Goal: Browse casually: Explore the website without a specific task or goal

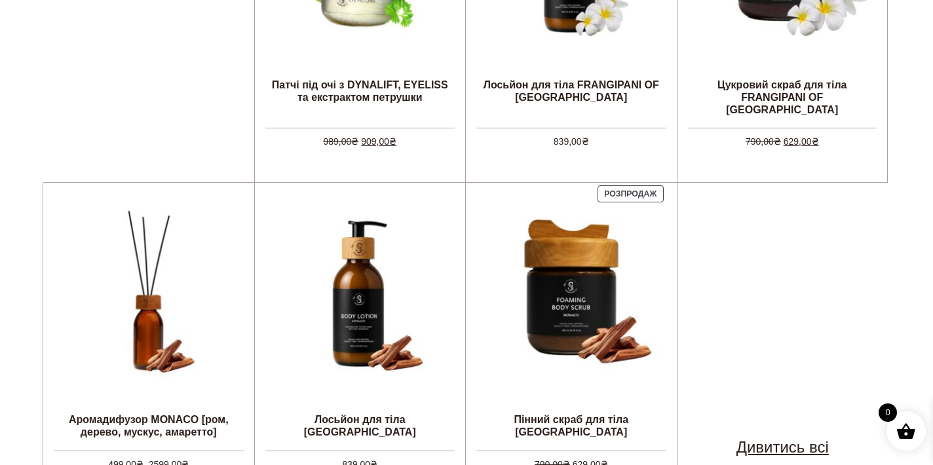
scroll to position [928, 0]
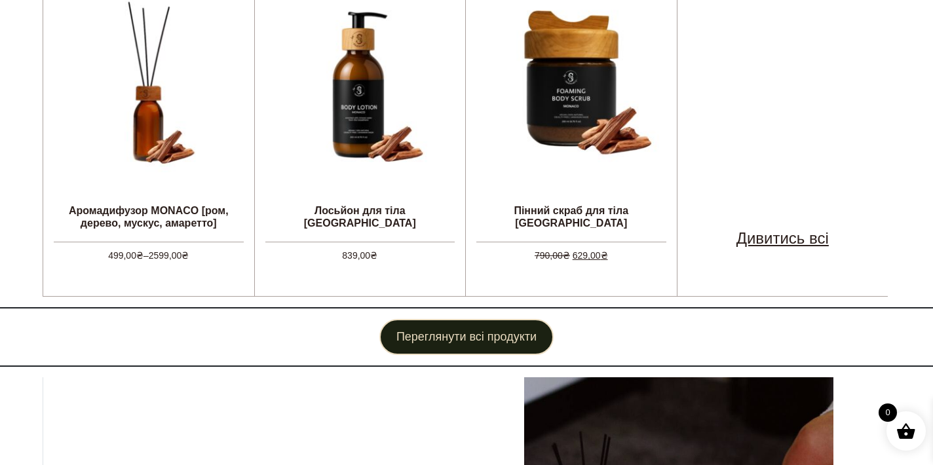
click at [506, 323] on link "Переглянути всі продукти" at bounding box center [466, 337] width 174 height 36
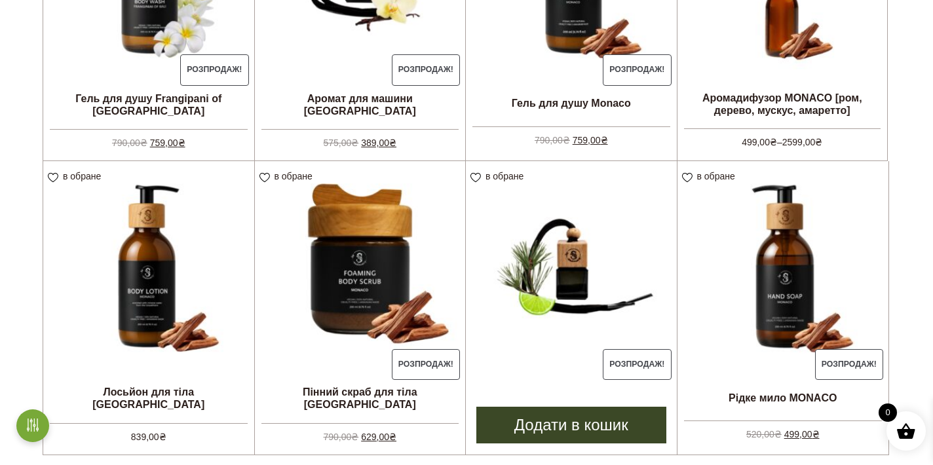
scroll to position [1099, 0]
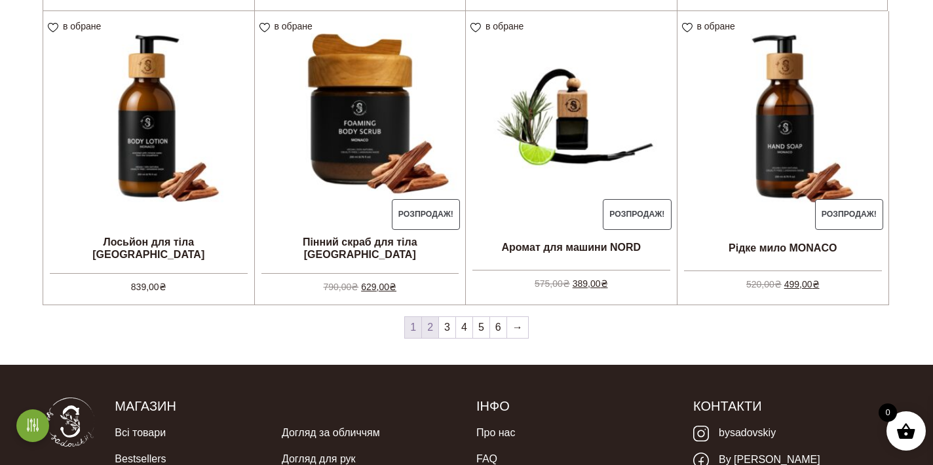
click at [432, 324] on link "2" at bounding box center [430, 327] width 16 height 21
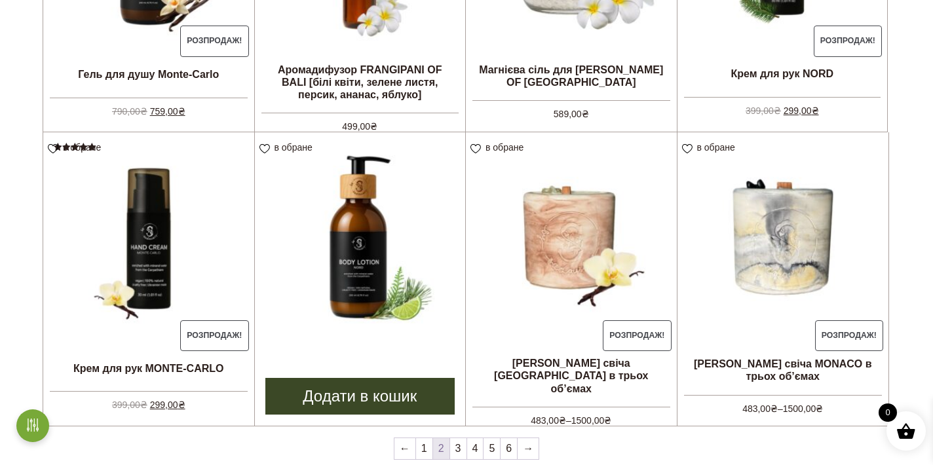
scroll to position [1010, 0]
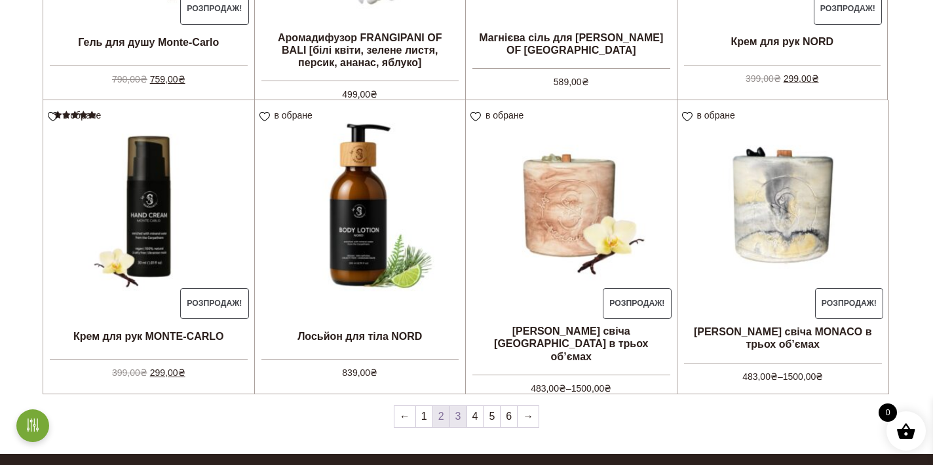
click at [464, 413] on link "3" at bounding box center [458, 416] width 16 height 21
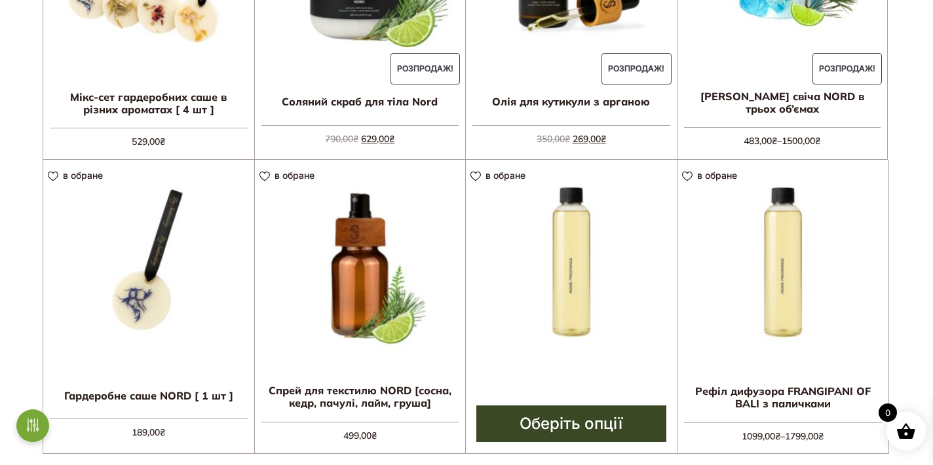
scroll to position [1097, 0]
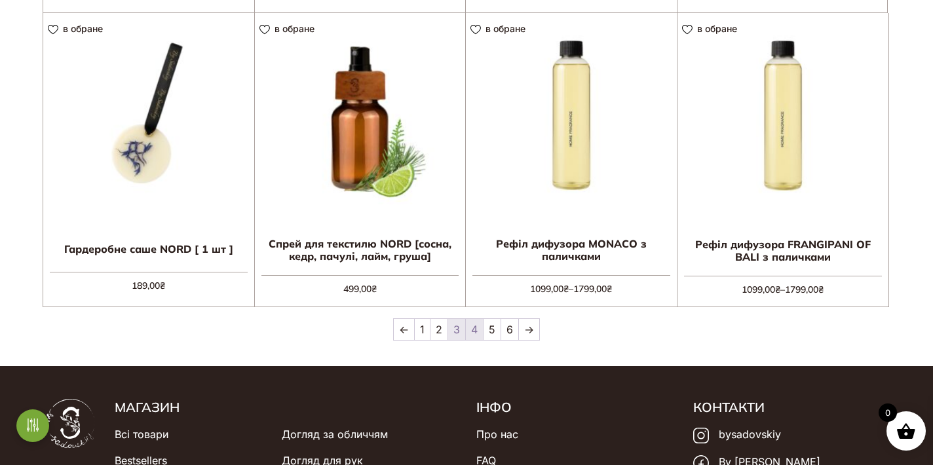
click at [476, 329] on link "4" at bounding box center [474, 329] width 17 height 21
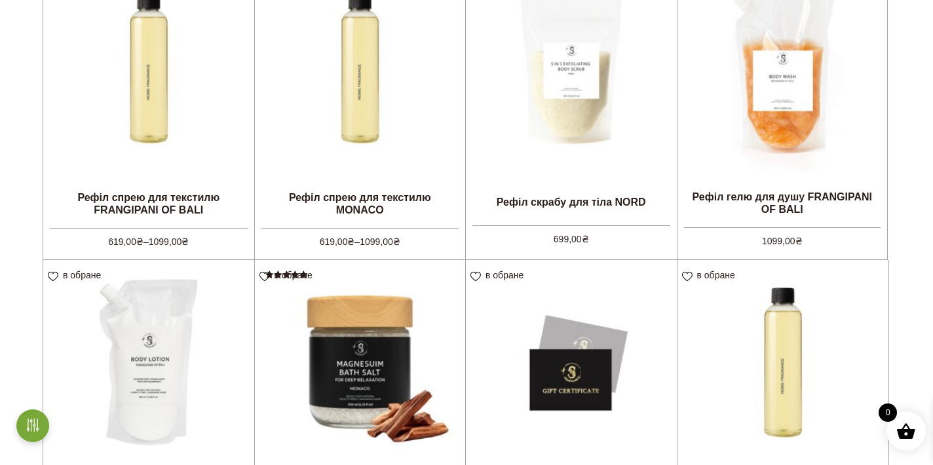
scroll to position [1057, 0]
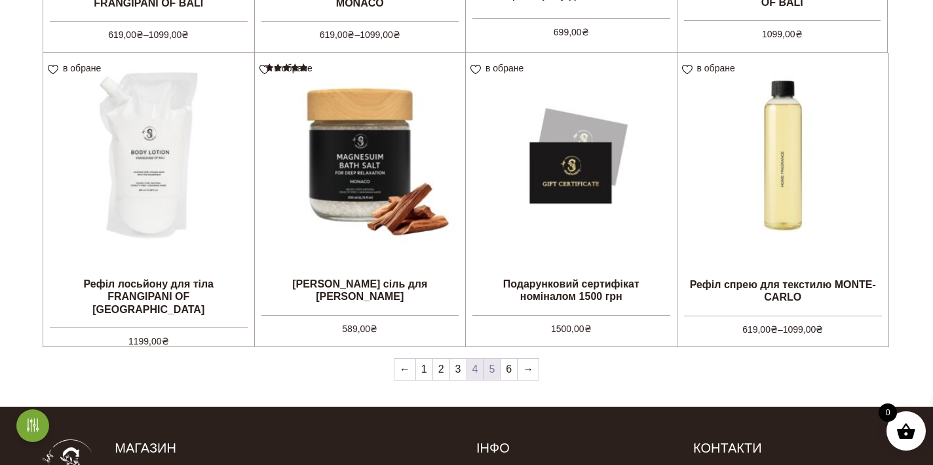
click at [485, 372] on link "5" at bounding box center [491, 369] width 16 height 21
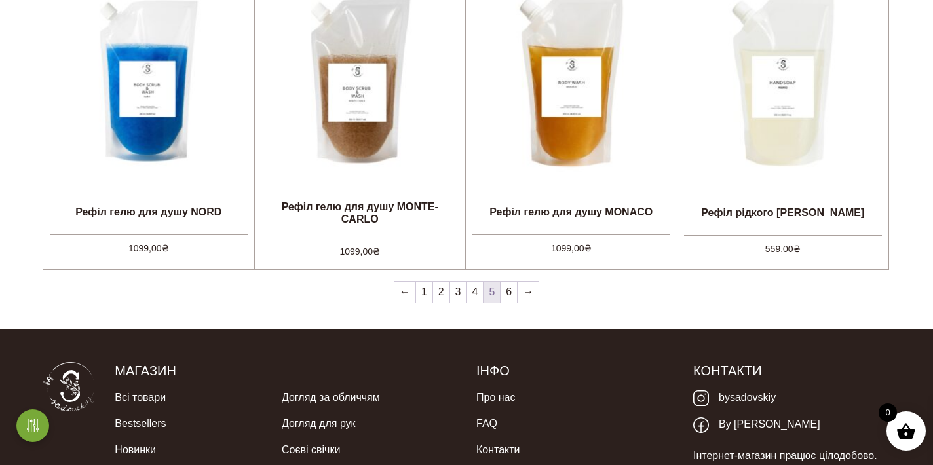
scroll to position [1137, 0]
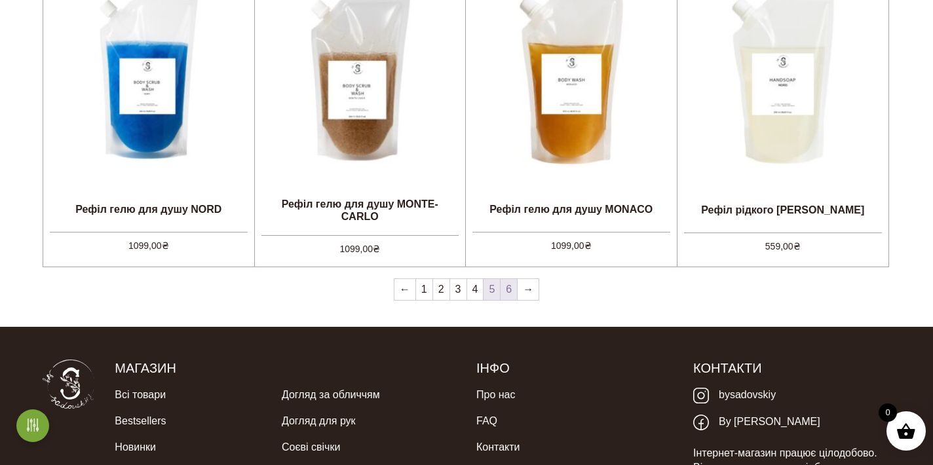
click at [501, 289] on link "6" at bounding box center [508, 289] width 16 height 21
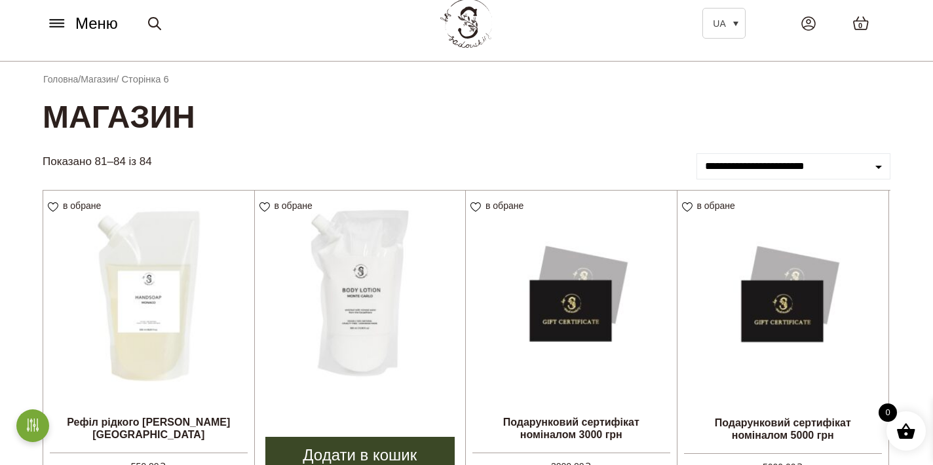
scroll to position [115, 0]
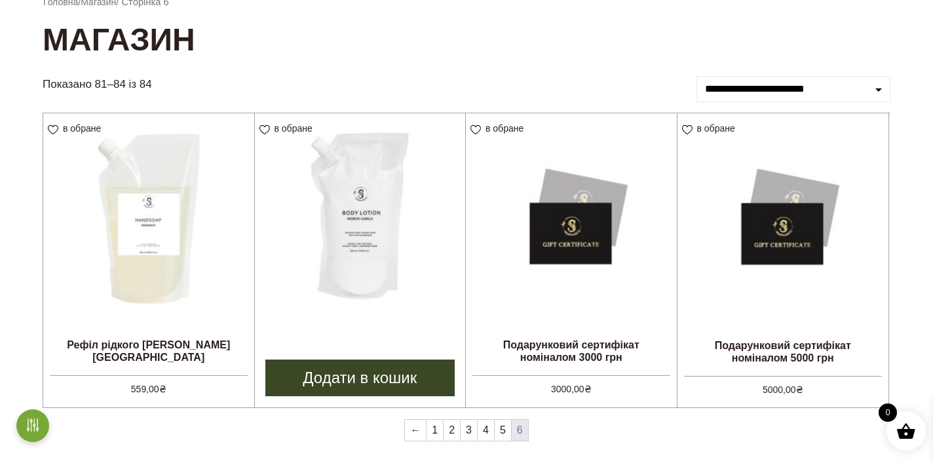
click at [284, 337] on li "в обране View wishlist Рефіл лосьйону для тіла MONTE-CARLO 1199,00 ₴ Додати в к…" at bounding box center [360, 260] width 212 height 295
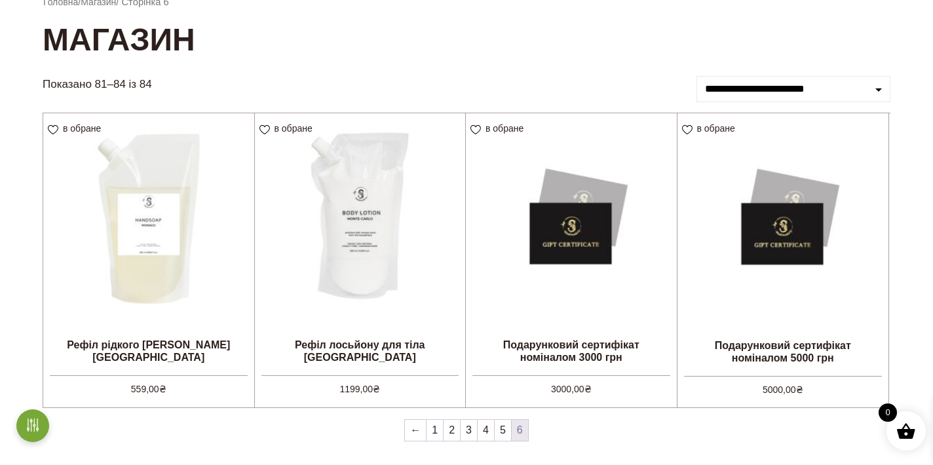
click at [706, 435] on nav "← 1 2 3 4 5 6" at bounding box center [467, 433] width 848 height 28
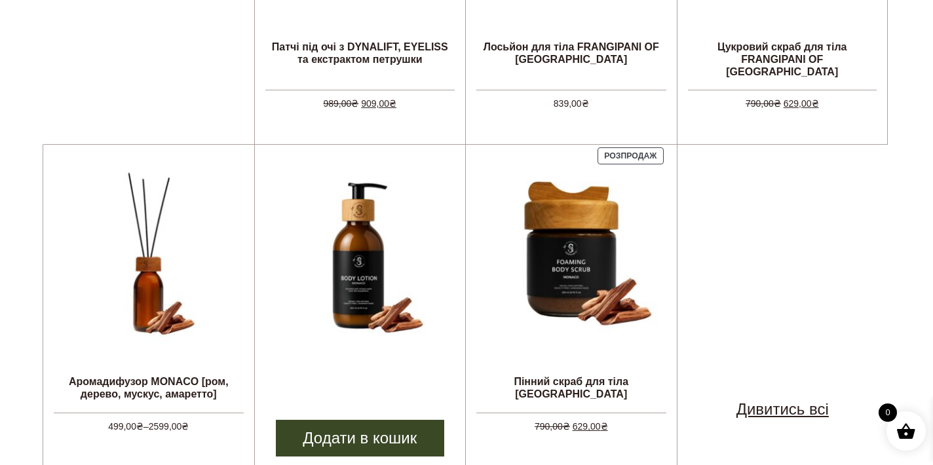
scroll to position [839, 0]
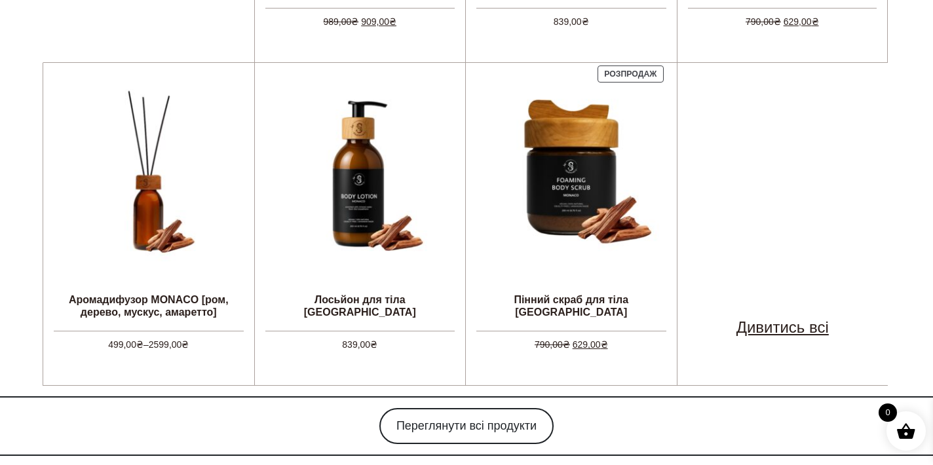
click at [779, 319] on link "Дивитись всі" at bounding box center [782, 328] width 92 height 24
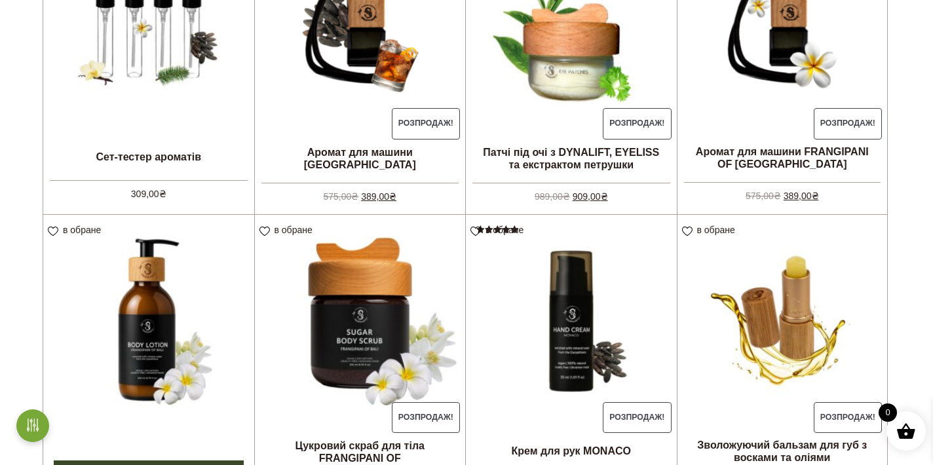
scroll to position [293, 0]
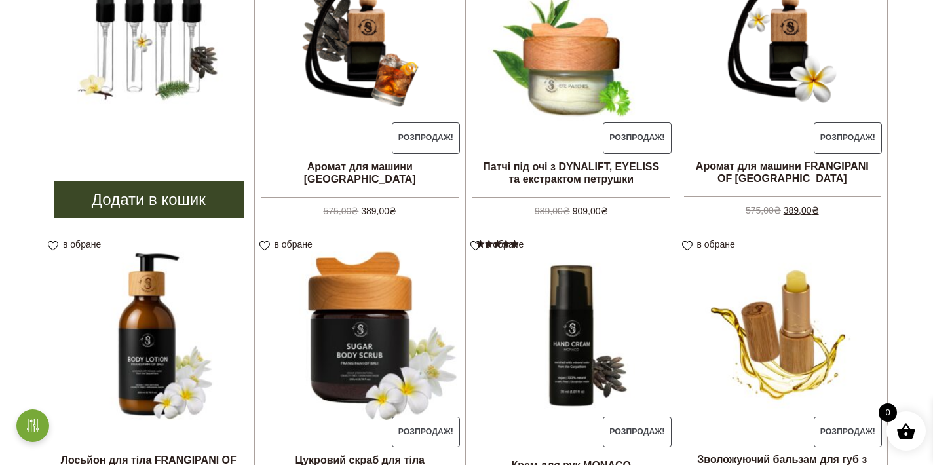
click at [165, 176] on li "в обране View wishlist Сет-тестер ароматів 309,00 ₴ Додати в кошик" at bounding box center [149, 82] width 212 height 294
click at [167, 156] on li "в обране View wishlist Сет-тестер ароматів 309,00 ₴ Додати в кошик" at bounding box center [149, 82] width 212 height 294
click at [168, 150] on link "Сет-тестер ароматів 309,00 ₴" at bounding box center [148, 45] width 211 height 220
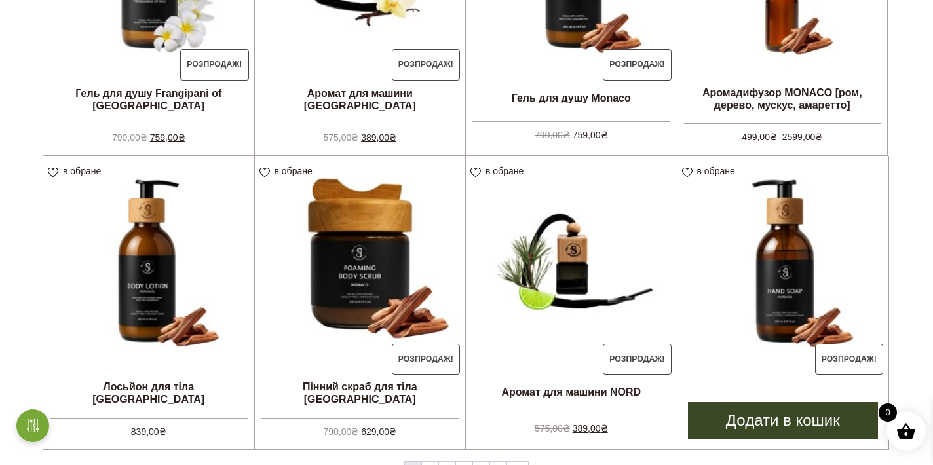
scroll to position [1047, 0]
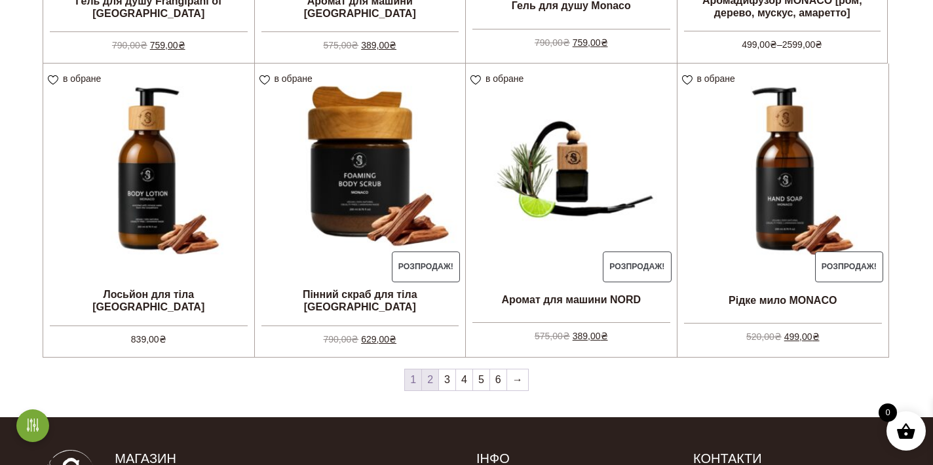
click at [424, 374] on link "2" at bounding box center [430, 379] width 16 height 21
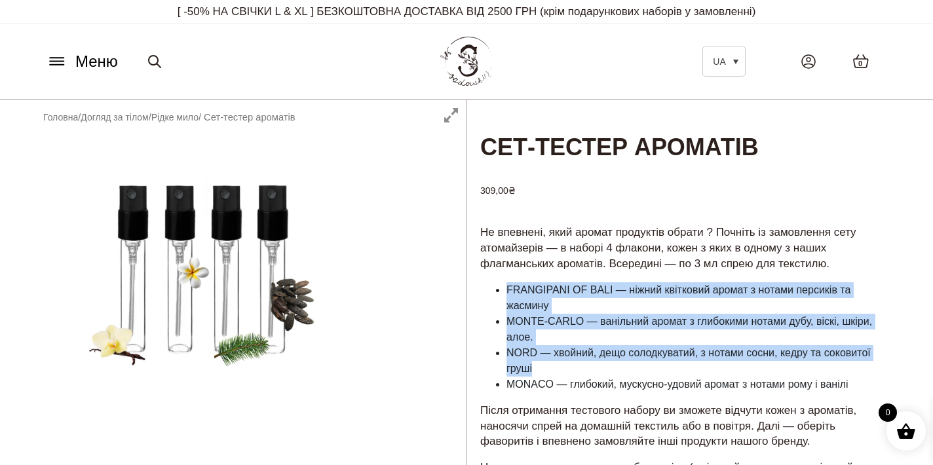
drag, startPoint x: 503, startPoint y: 282, endPoint x: 645, endPoint y: 371, distance: 167.7
click at [645, 371] on ul "FRANGIPANI OF BALI — ніжний квітковий аромат з нотами персиків та жасмину MONTE…" at bounding box center [683, 337] width 407 height 110
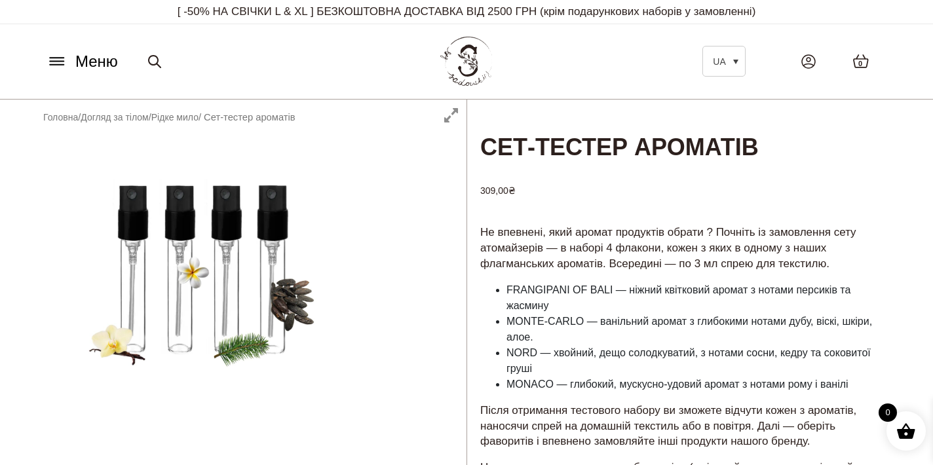
click at [624, 389] on div "Не впевнені, який аромат продуктів обрати ? Почніть із замовлення сету атомайзе…" at bounding box center [683, 391] width 433 height 337
drag, startPoint x: 561, startPoint y: 386, endPoint x: 775, endPoint y: 380, distance: 214.9
click at [775, 380] on li "MONACO — глибокий, мускусно-удовий аромат з нотами рому і ванілі" at bounding box center [696, 385] width 381 height 16
drag, startPoint x: 601, startPoint y: 318, endPoint x: 697, endPoint y: 322, distance: 96.4
click at [601, 318] on li "MONTE-CARLO — ванільний аромат з глибокими нотами дубу, віскі, шкіри, алое." at bounding box center [696, 329] width 381 height 31
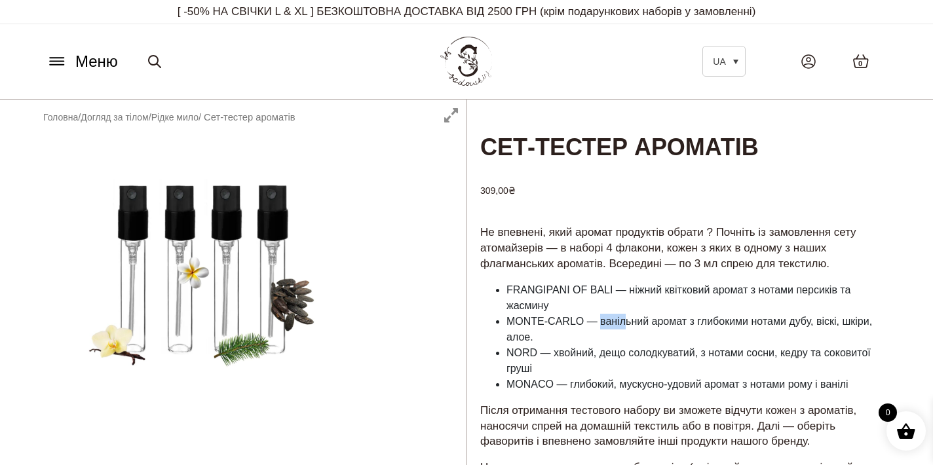
click at [626, 322] on li "MONTE-CARLO — ванільний аромат з глибокими нотами дубу, віскі, шкіри, алое." at bounding box center [696, 329] width 381 height 31
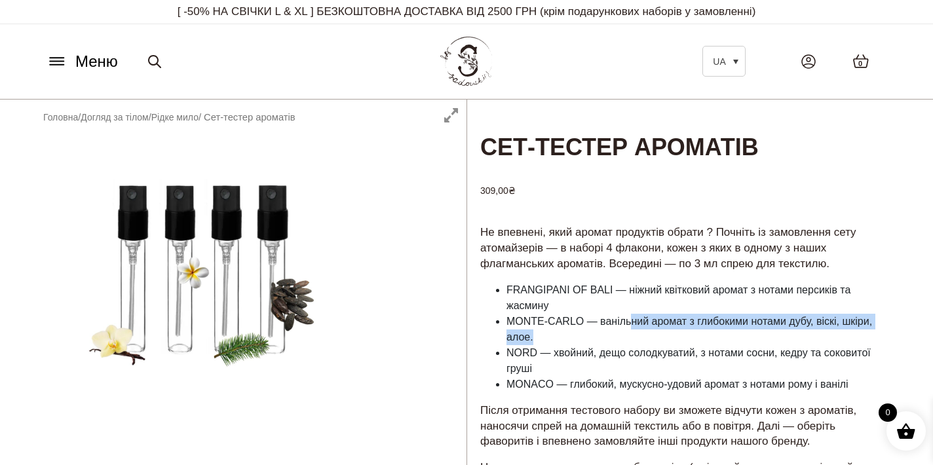
drag, startPoint x: 697, startPoint y: 322, endPoint x: 777, endPoint y: 333, distance: 81.3
click at [777, 333] on li "MONTE-CARLO — ванільний аромат з глибокими нотами дубу, віскі, шкіри, алое." at bounding box center [696, 329] width 381 height 31
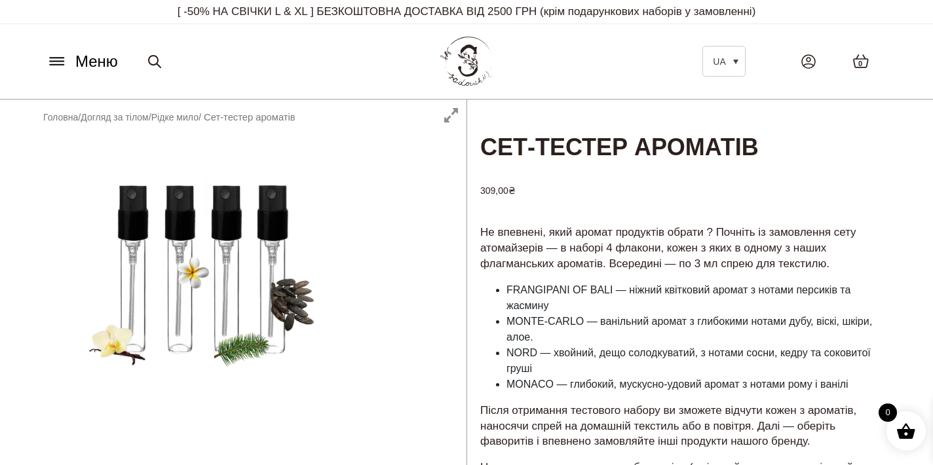
click at [777, 333] on li "MONTE-CARLO — ванільний аромат з глибокими нотами дубу, віскі, шкіри, алое." at bounding box center [696, 329] width 381 height 31
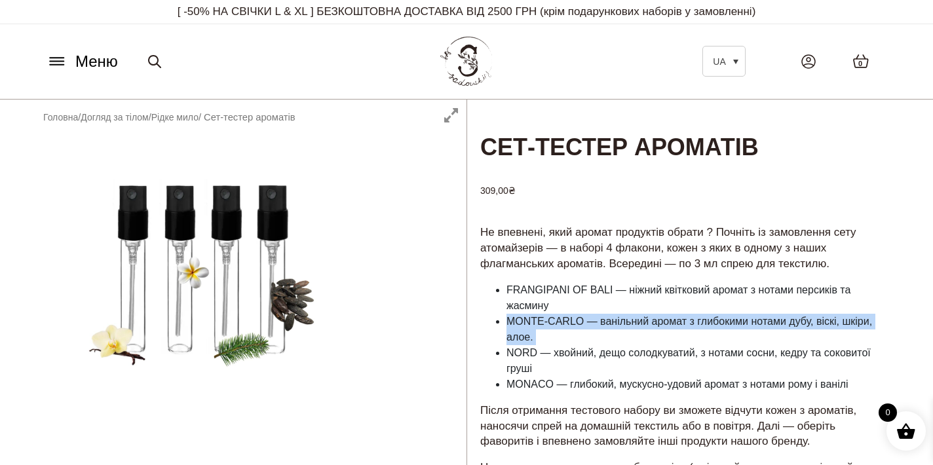
click at [777, 333] on li "MONTE-CARLO — ванільний аромат з глибокими нотами дубу, віскі, шкіри, алое." at bounding box center [696, 329] width 381 height 31
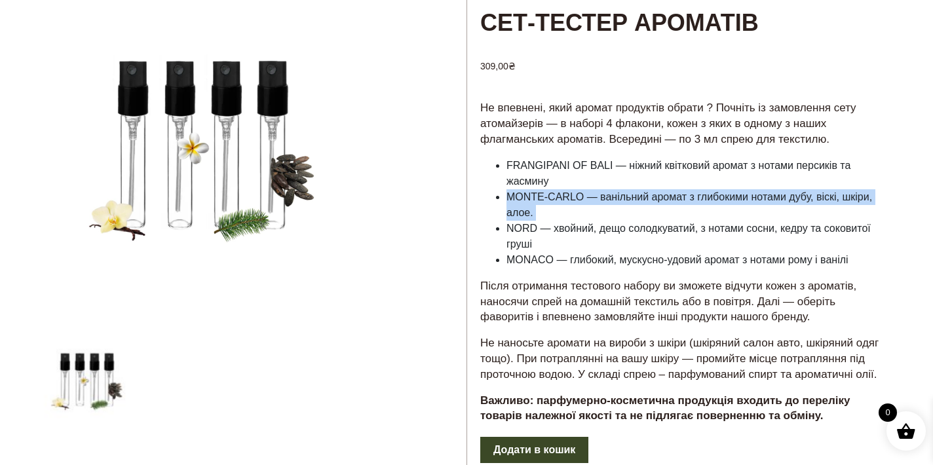
scroll to position [10, 0]
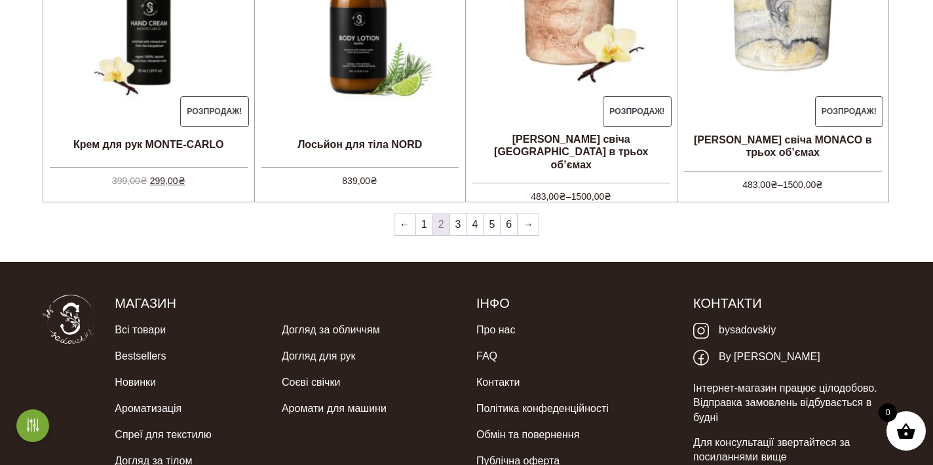
scroll to position [1127, 0]
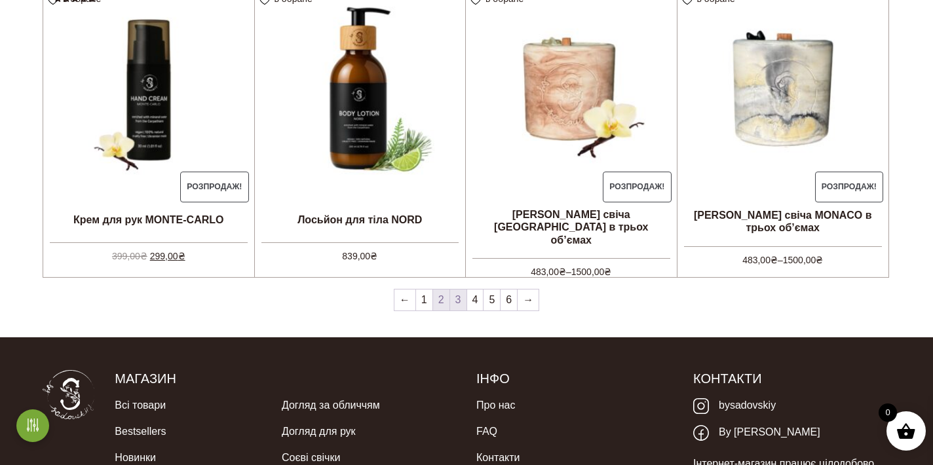
click at [455, 295] on link "3" at bounding box center [458, 299] width 16 height 21
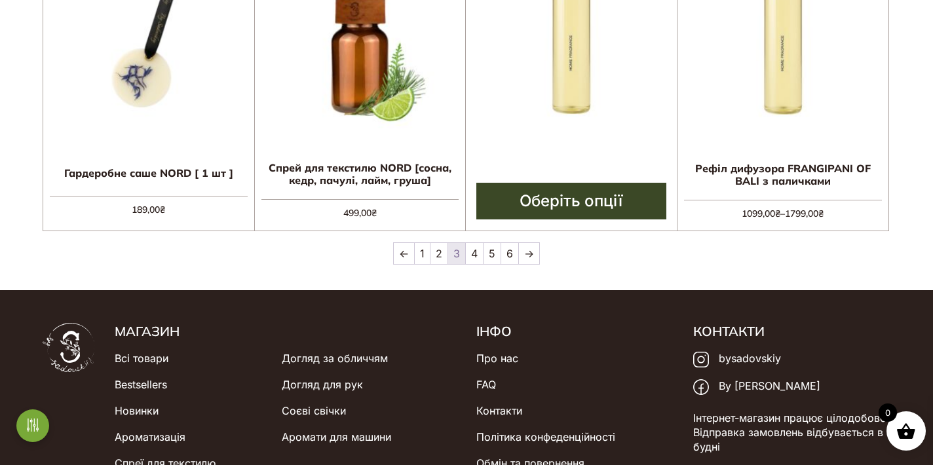
scroll to position [1203, 0]
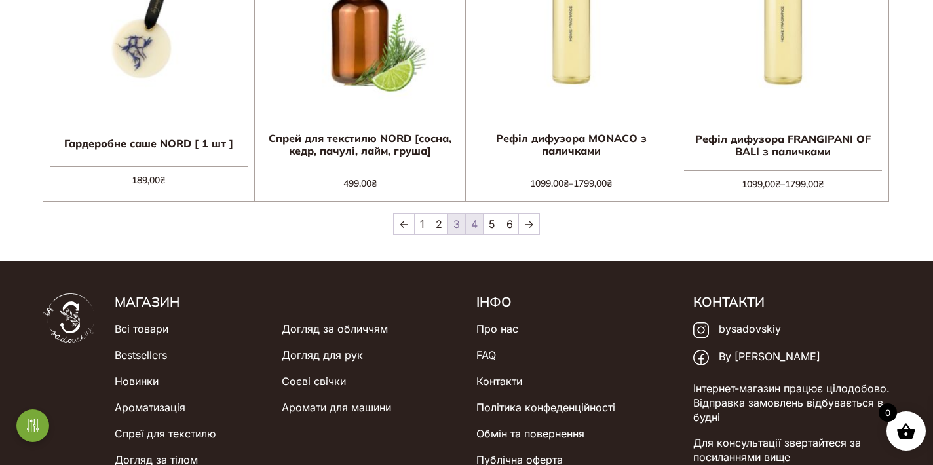
click at [476, 229] on link "4" at bounding box center [474, 224] width 17 height 21
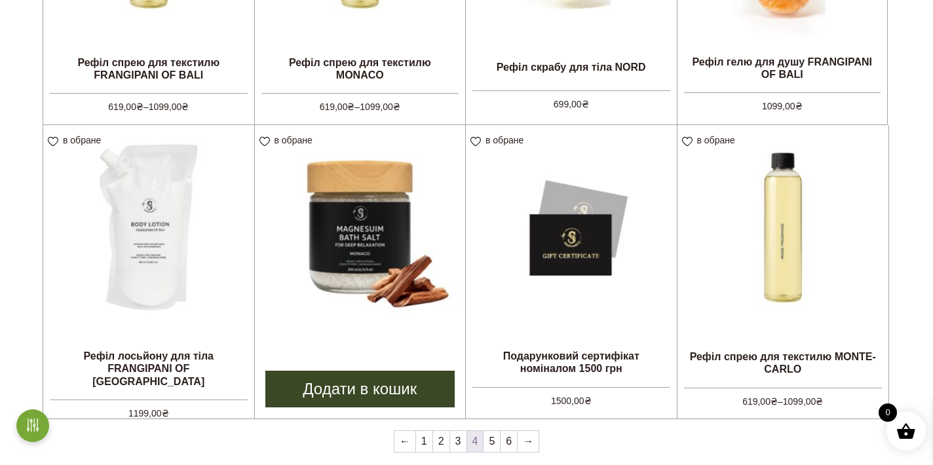
scroll to position [1086, 0]
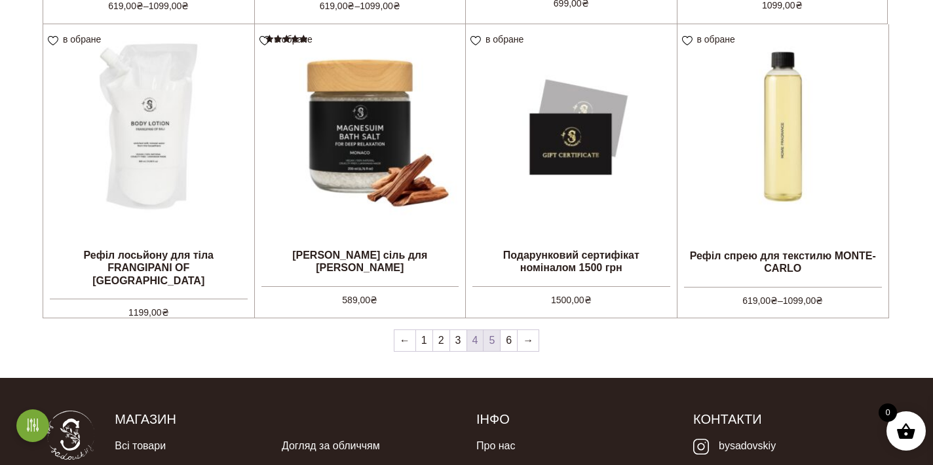
click at [488, 345] on link "5" at bounding box center [491, 340] width 16 height 21
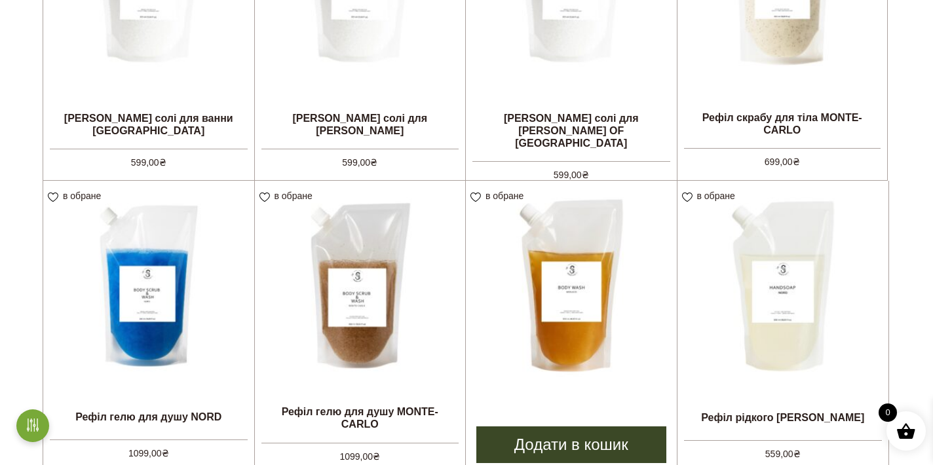
scroll to position [1081, 0]
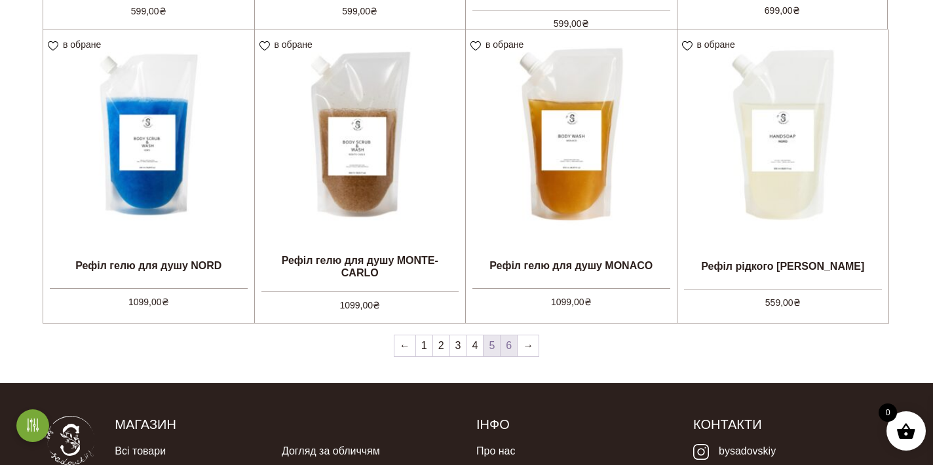
click at [505, 349] on link "6" at bounding box center [508, 345] width 16 height 21
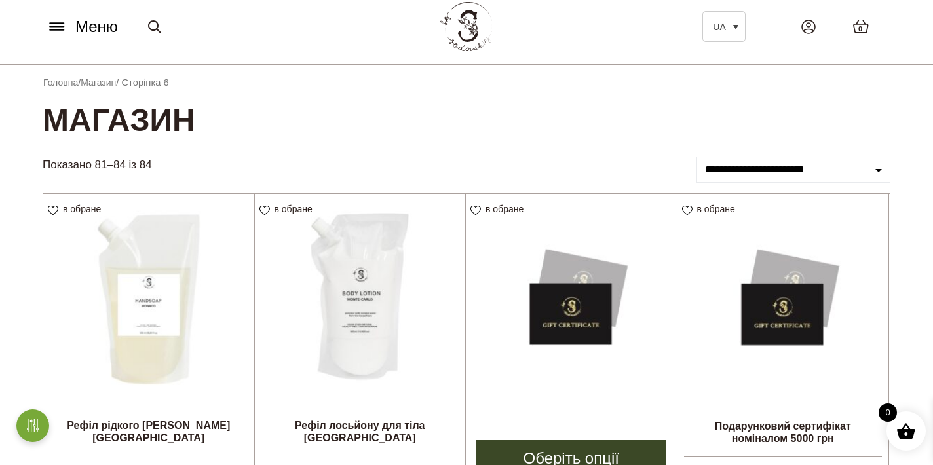
scroll to position [121, 0]
